Goal: Register for event/course

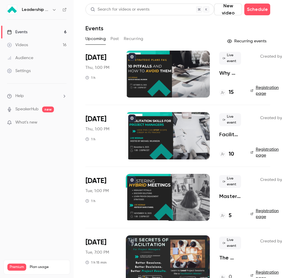
click at [138, 81] on div at bounding box center [168, 74] width 84 height 47
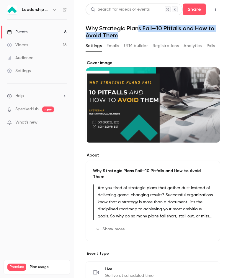
drag, startPoint x: 139, startPoint y: 30, endPoint x: 157, endPoint y: 32, distance: 18.3
click at [157, 32] on h1 "Why Strategic Plans Fail—10 Pitfalls and How to Avoid Them" at bounding box center [152, 32] width 134 height 14
click at [146, 32] on h1 "Why Strategic Plans Fail—10 Pitfalls and How to Avoid Them" at bounding box center [152, 32] width 134 height 14
drag, startPoint x: 138, startPoint y: 32, endPoint x: 157, endPoint y: 29, distance: 18.4
click at [157, 29] on h1 "Why Strategic Plans Fail—10 Pitfalls and How to Avoid Them" at bounding box center [152, 32] width 134 height 14
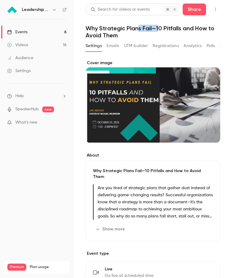
click at [157, 25] on h1 "Why Strategic Plans Fail—10 Pitfalls and How to Avoid Them" at bounding box center [152, 32] width 134 height 14
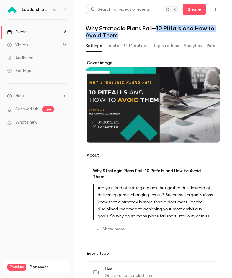
drag, startPoint x: 156, startPoint y: 27, endPoint x: 155, endPoint y: 34, distance: 7.4
click at [155, 34] on h1 "Why Strategic Plans Fail—10 Pitfalls and How to Avoid Them" at bounding box center [152, 32] width 134 height 14
copy h1 "10 Pitfalls and How to Avoid Them"
